Goal: Find specific page/section: Find specific page/section

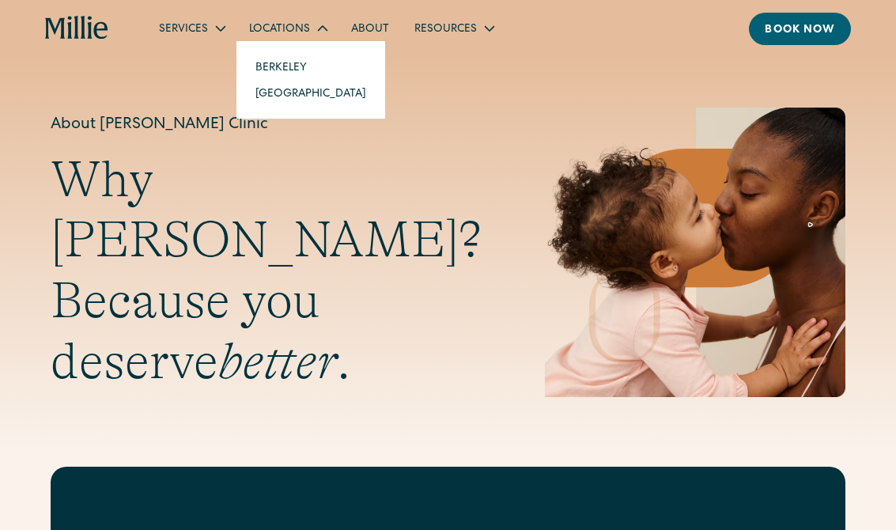
click at [271, 29] on div "Locations" at bounding box center [279, 29] width 61 height 17
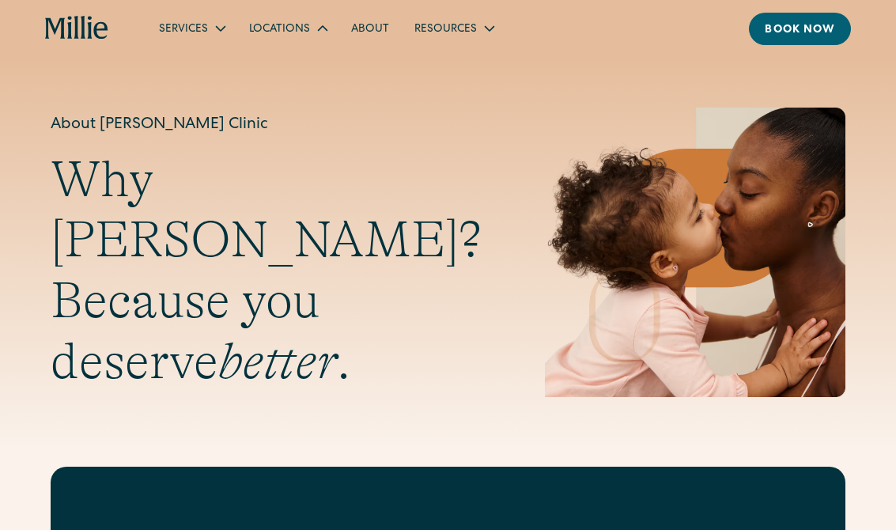
click at [260, 35] on div "Locations" at bounding box center [279, 29] width 61 height 17
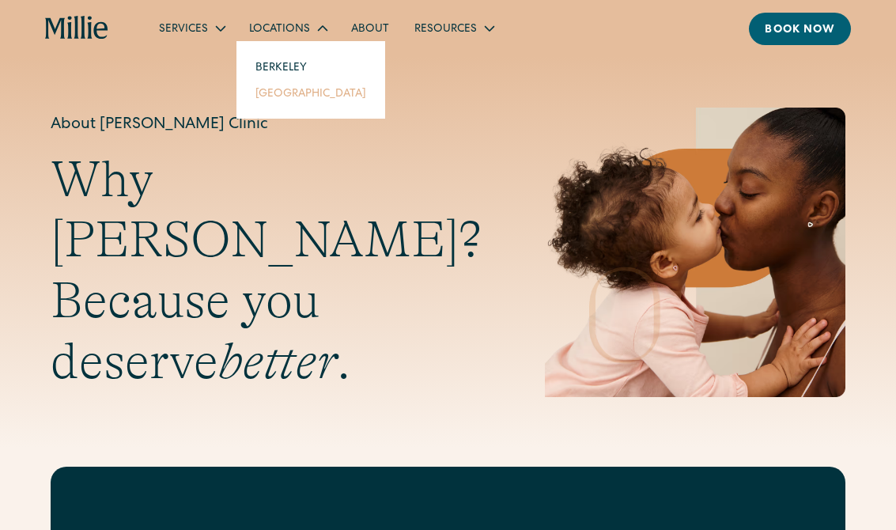
click at [277, 97] on link "[GEOGRAPHIC_DATA]" at bounding box center [311, 93] width 136 height 26
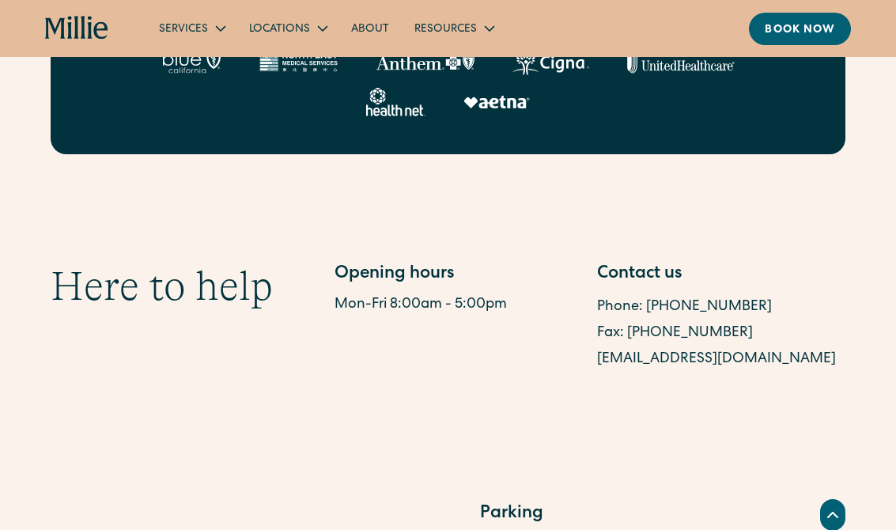
scroll to position [791, 0]
